Goal: Navigation & Orientation: Find specific page/section

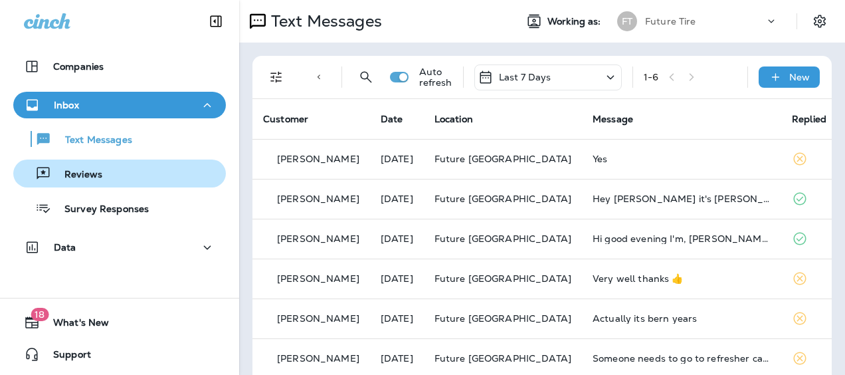
click at [97, 175] on p "Reviews" at bounding box center [76, 175] width 51 height 13
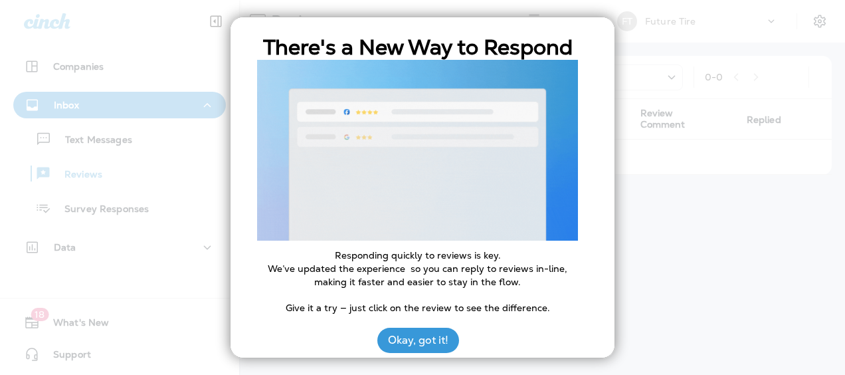
scroll to position [44, 0]
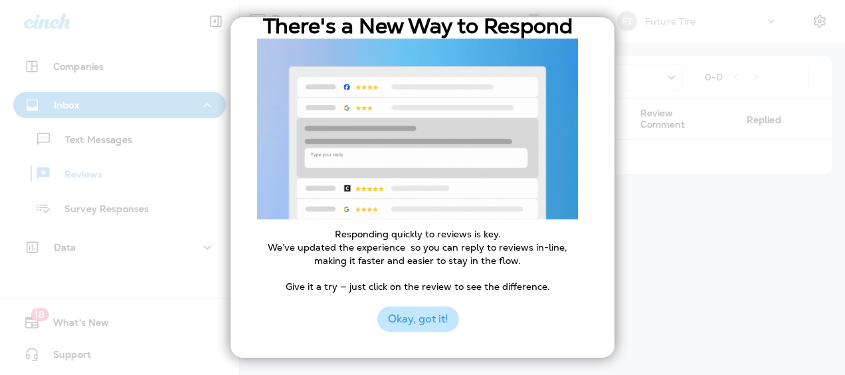
click at [432, 323] on button "Okay, got it!" at bounding box center [418, 318] width 82 height 25
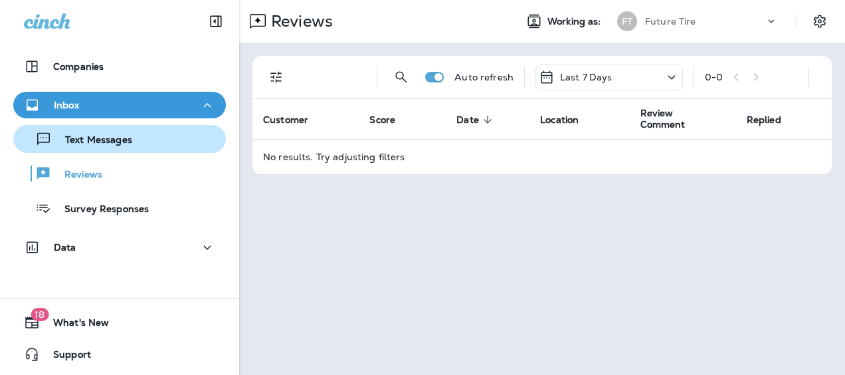
click at [93, 143] on p "Text Messages" at bounding box center [92, 140] width 80 height 13
